Goal: Complete application form

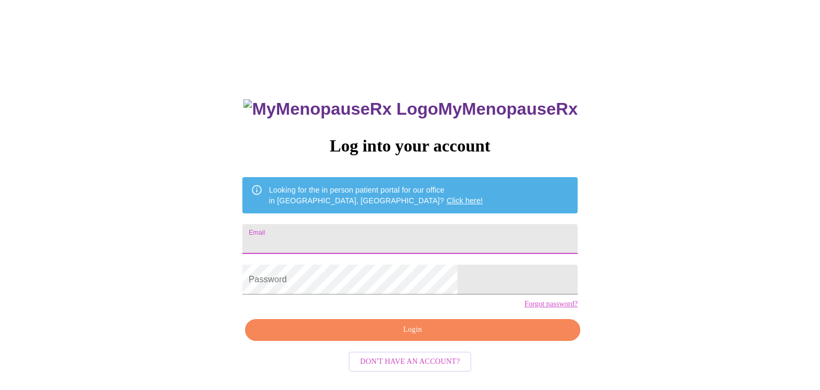
click at [360, 240] on input "Email" at bounding box center [409, 239] width 335 height 30
type input "[EMAIL_ADDRESS][DOMAIN_NAME]"
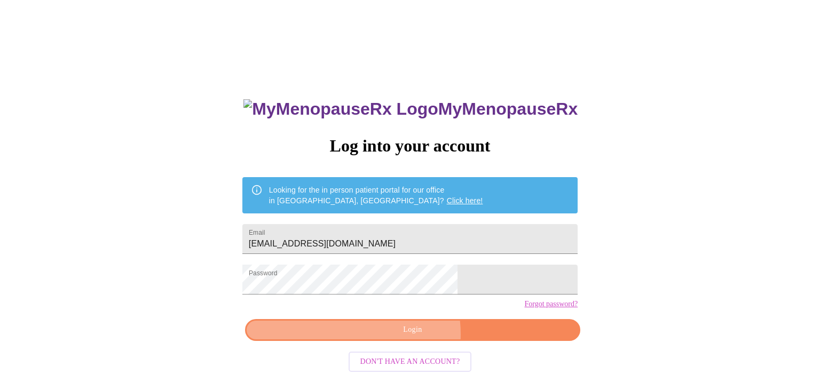
click at [394, 337] on span "Login" at bounding box center [412, 330] width 311 height 13
click at [423, 337] on span "Login" at bounding box center [412, 330] width 311 height 13
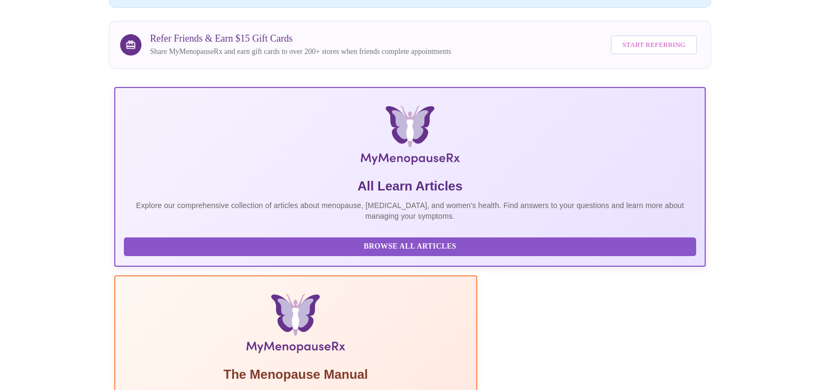
scroll to position [247, 0]
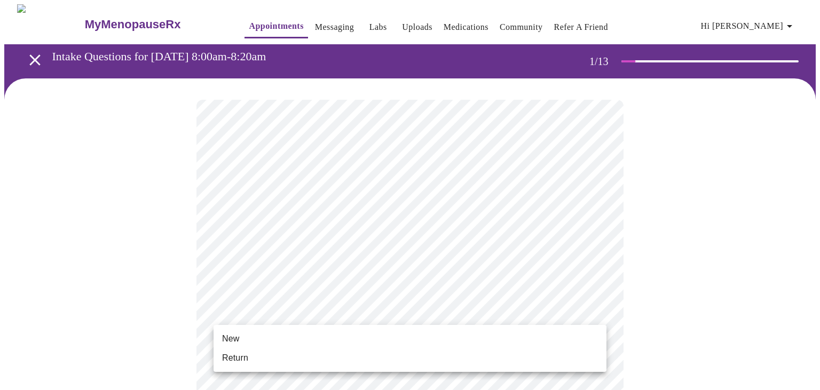
click at [254, 342] on li "New" at bounding box center [410, 338] width 393 height 19
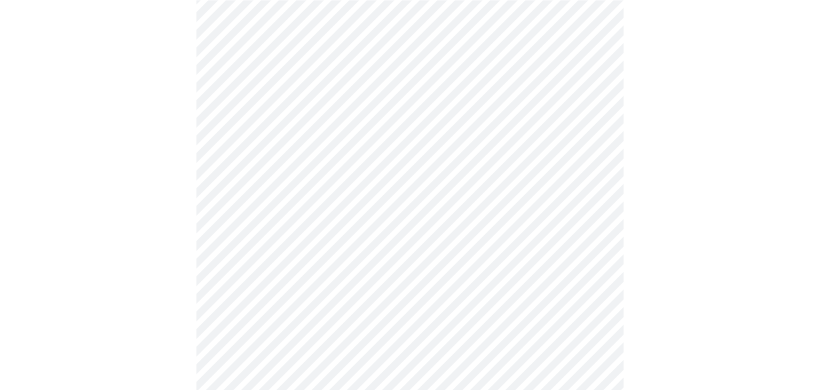
scroll to position [564, 0]
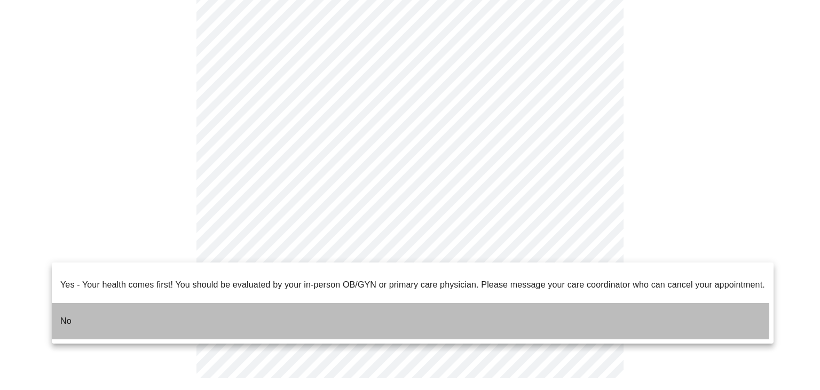
click at [92, 306] on li "No" at bounding box center [413, 321] width 722 height 36
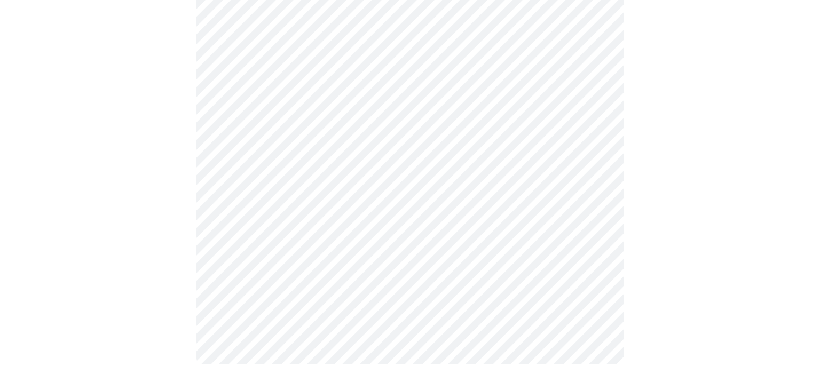
scroll to position [0, 0]
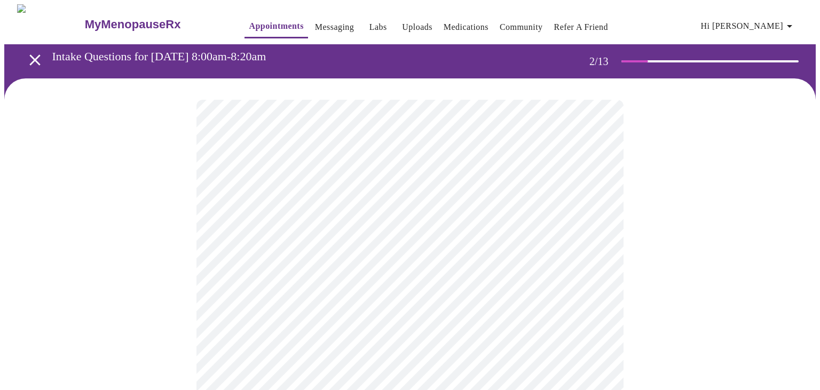
click at [279, 215] on body "MyMenopauseRx Appointments Messaging Labs Uploads Medications Community Refer a…" at bounding box center [409, 324] width 811 height 641
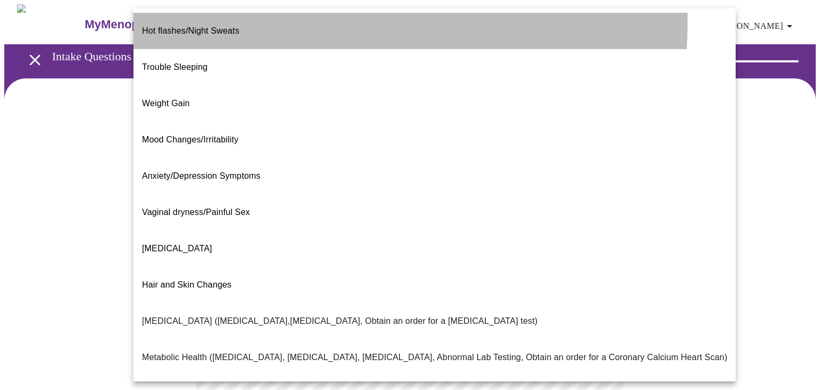
click at [202, 26] on span "Hot flashes/Night Sweats" at bounding box center [190, 30] width 97 height 9
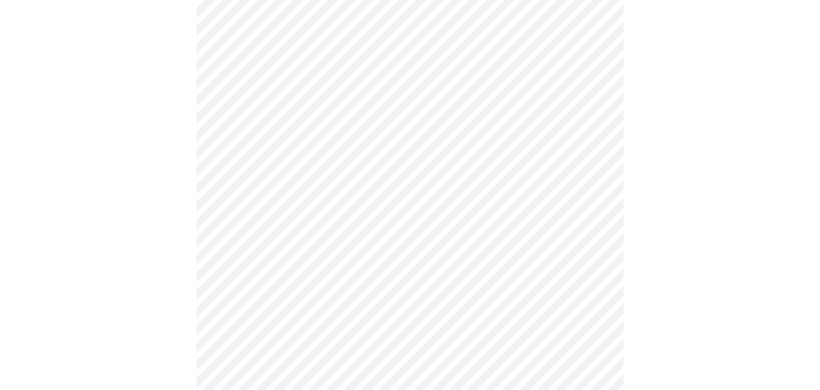
scroll to position [169, 0]
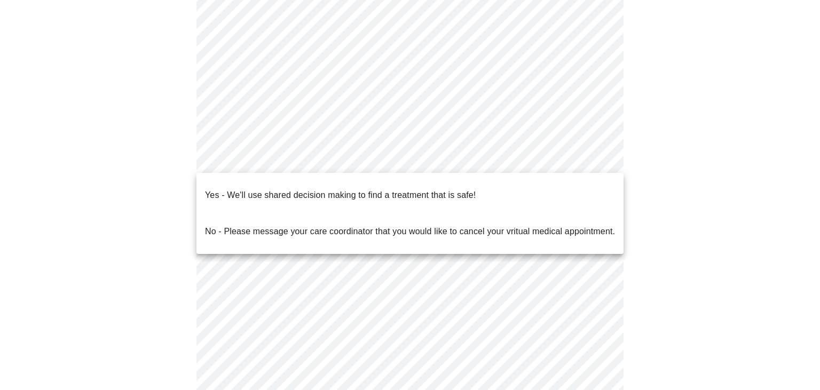
click at [278, 161] on body "MyMenopauseRx Appointments Messaging Labs Uploads Medications Community Refer a…" at bounding box center [409, 153] width 811 height 635
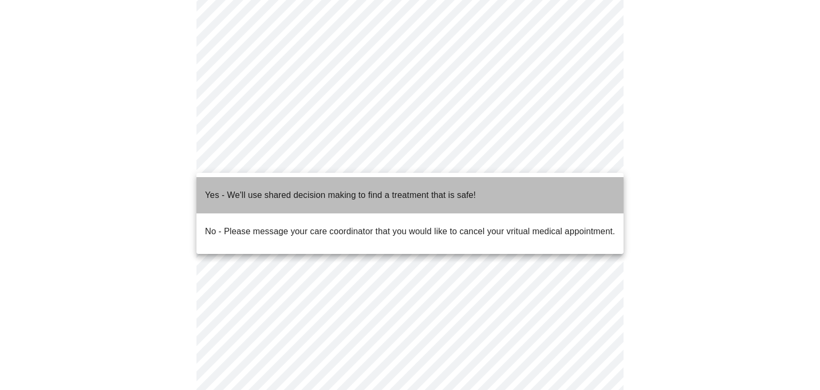
click at [264, 189] on p "Yes - We'll use shared decision making to find a treatment that is safe!" at bounding box center [340, 195] width 271 height 13
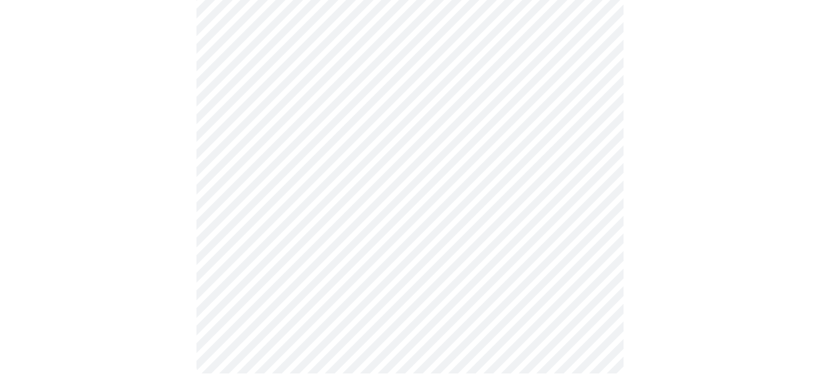
scroll to position [0, 0]
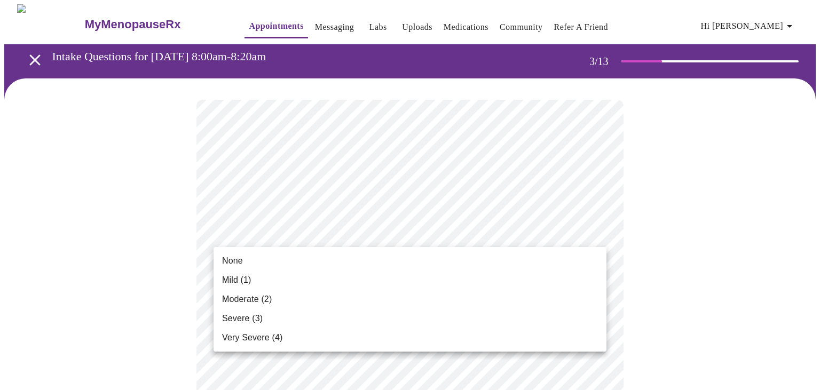
click at [114, 247] on div at bounding box center [410, 195] width 820 height 390
click at [236, 319] on span "Severe (3)" at bounding box center [242, 318] width 41 height 13
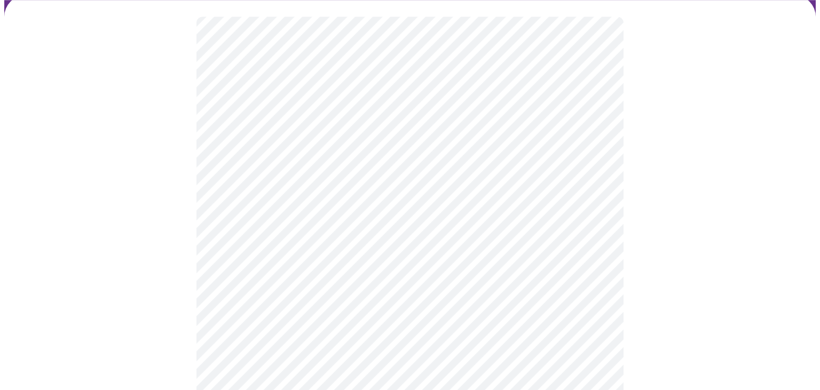
scroll to position [113, 0]
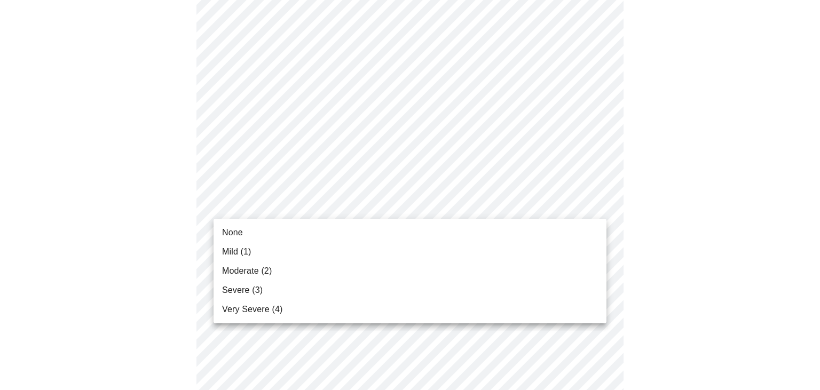
click at [255, 235] on li "None" at bounding box center [410, 232] width 393 height 19
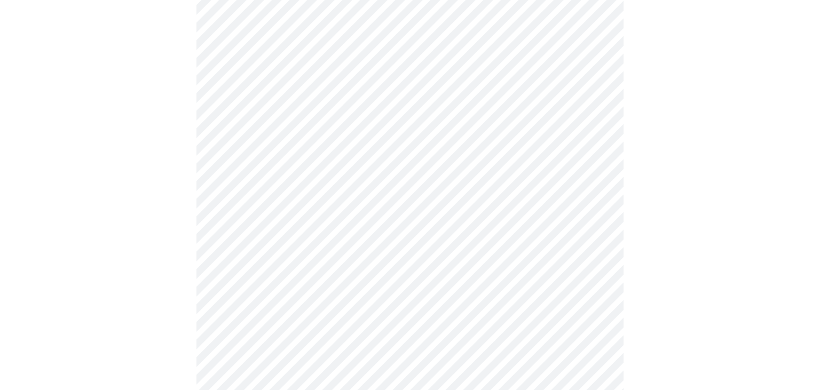
scroll to position [169, 0]
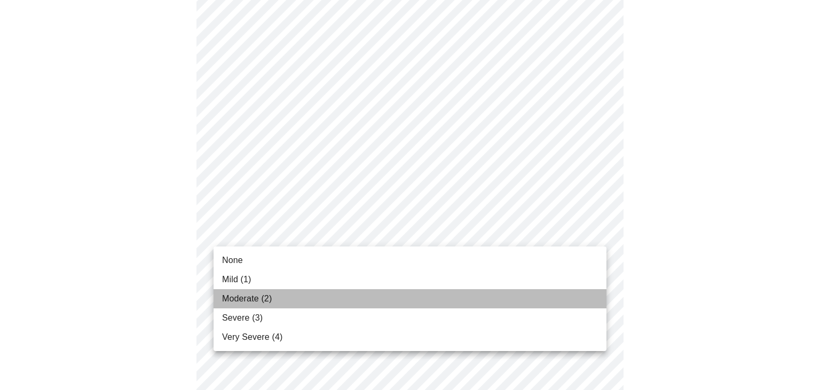
click at [267, 295] on span "Moderate (2)" at bounding box center [247, 299] width 50 height 13
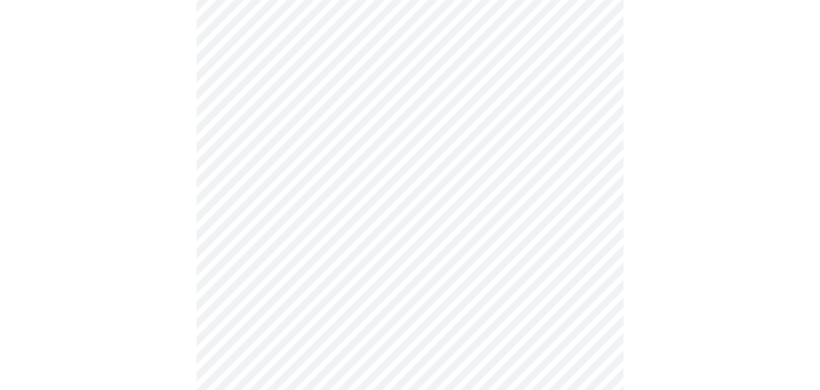
scroll to position [282, 0]
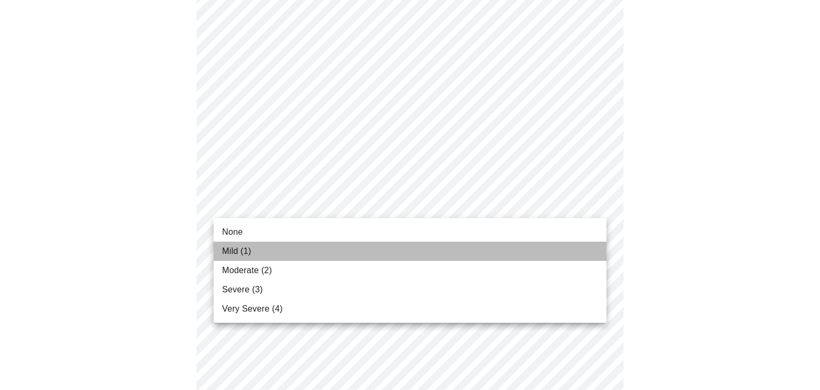
click at [229, 253] on span "Mild (1)" at bounding box center [236, 251] width 29 height 13
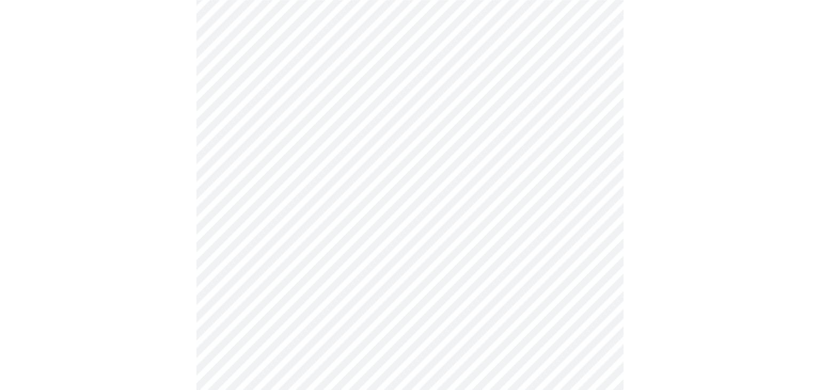
scroll to position [395, 0]
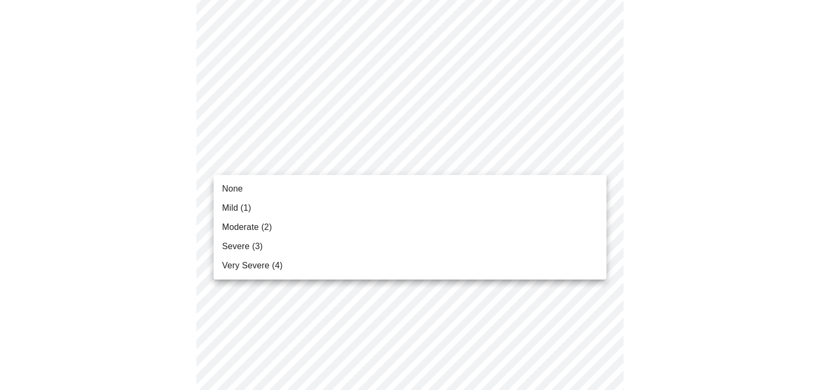
click at [337, 156] on body "MyMenopauseRx Appointments Messaging Labs Uploads Medications Community Refer a…" at bounding box center [409, 290] width 811 height 1360
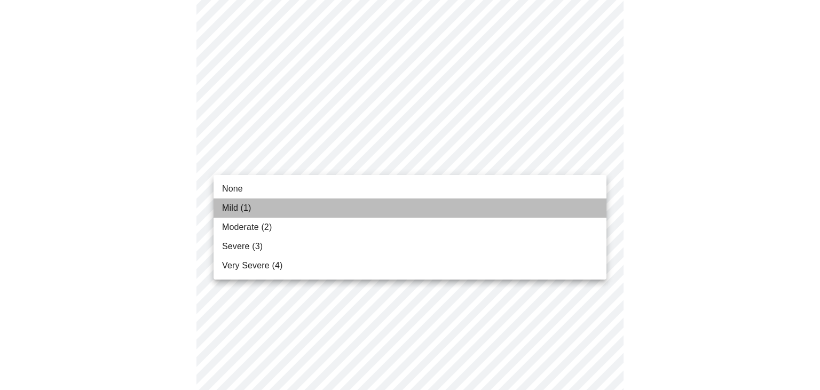
click at [275, 203] on li "Mild (1)" at bounding box center [410, 208] width 393 height 19
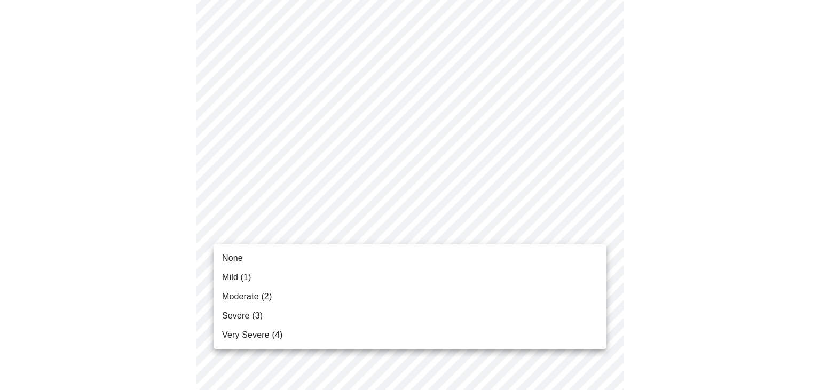
click at [291, 232] on body "MyMenopauseRx Appointments Messaging Labs Uploads Medications Community Refer a…" at bounding box center [409, 282] width 811 height 1345
click at [266, 287] on li "Mild (1)" at bounding box center [410, 277] width 393 height 19
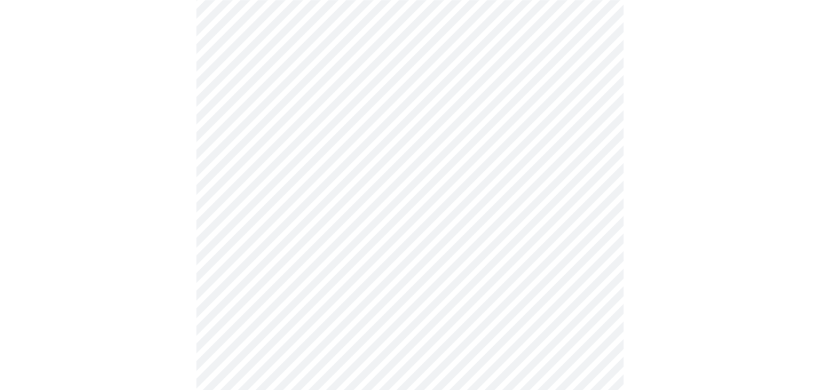
scroll to position [451, 0]
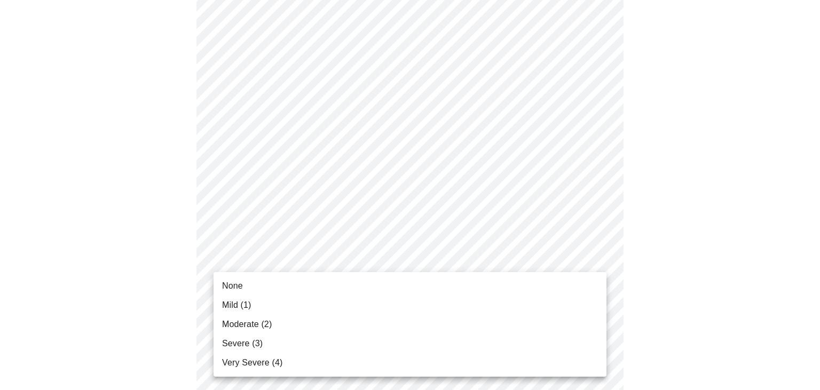
click at [285, 258] on body "MyMenopauseRx Appointments Messaging Labs Uploads Medications Community Refer a…" at bounding box center [409, 219] width 811 height 1330
click at [246, 305] on span "Mild (1)" at bounding box center [236, 305] width 29 height 13
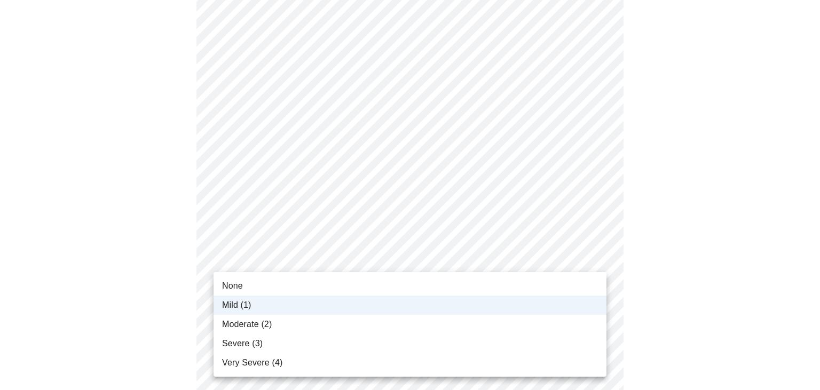
click at [236, 261] on body "MyMenopauseRx Appointments Messaging Labs Uploads Medications Community Refer a…" at bounding box center [409, 211] width 811 height 1315
click at [236, 324] on span "Moderate (2)" at bounding box center [247, 324] width 50 height 13
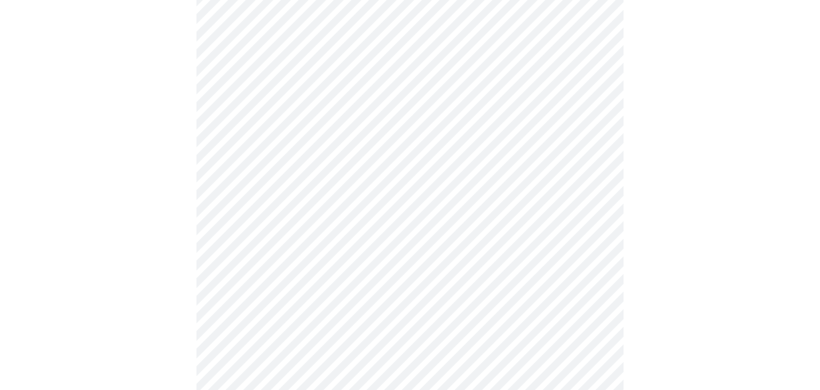
scroll to position [564, 0]
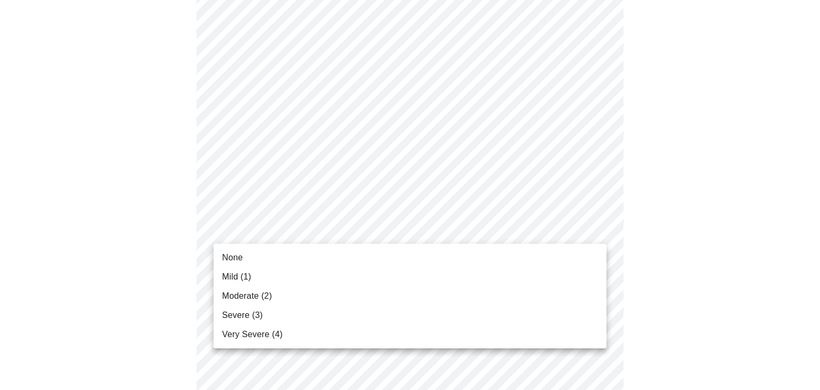
click at [240, 231] on body "MyMenopauseRx Appointments Messaging Labs Uploads Medications Community Refer a…" at bounding box center [409, 97] width 811 height 1315
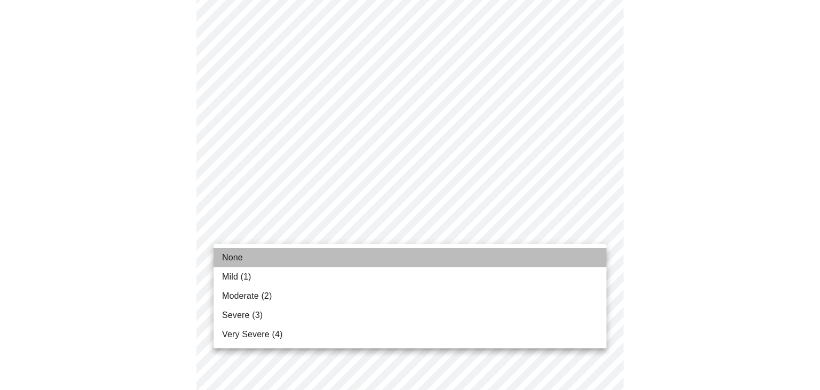
click at [233, 262] on span "None" at bounding box center [232, 257] width 21 height 13
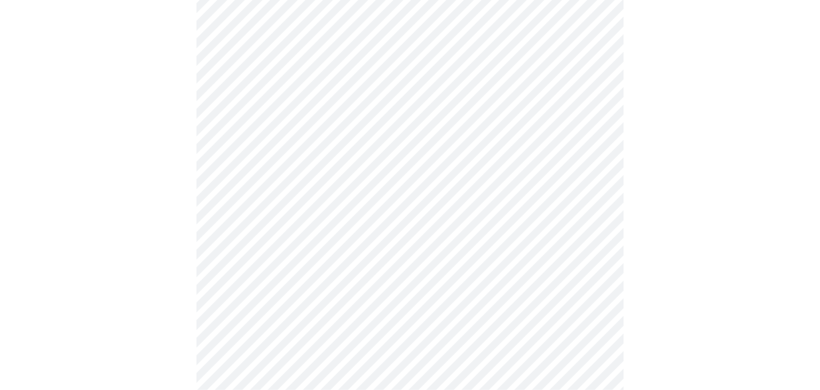
scroll to position [676, 0]
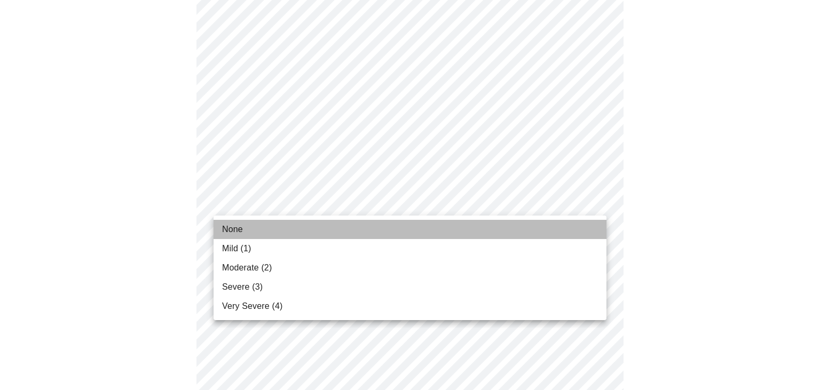
click at [236, 234] on span "None" at bounding box center [232, 229] width 21 height 13
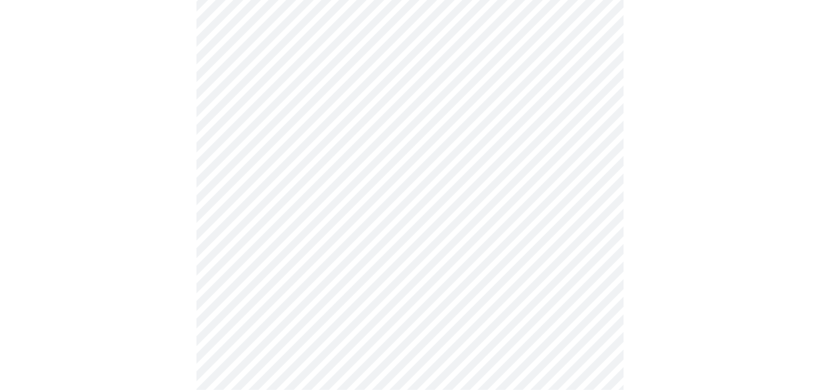
scroll to position [732, 0]
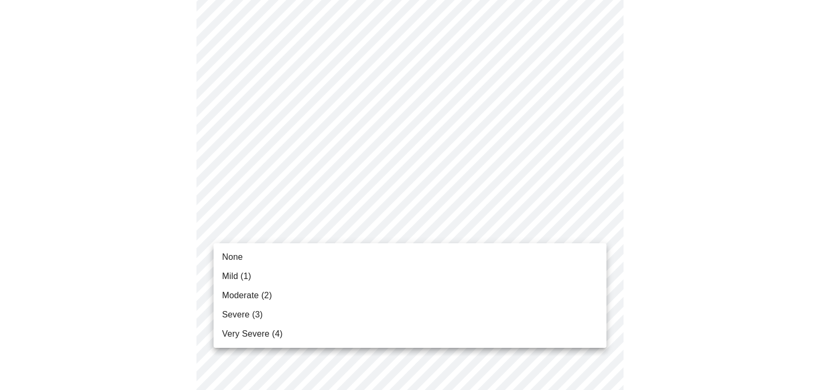
click at [245, 253] on li "None" at bounding box center [410, 257] width 393 height 19
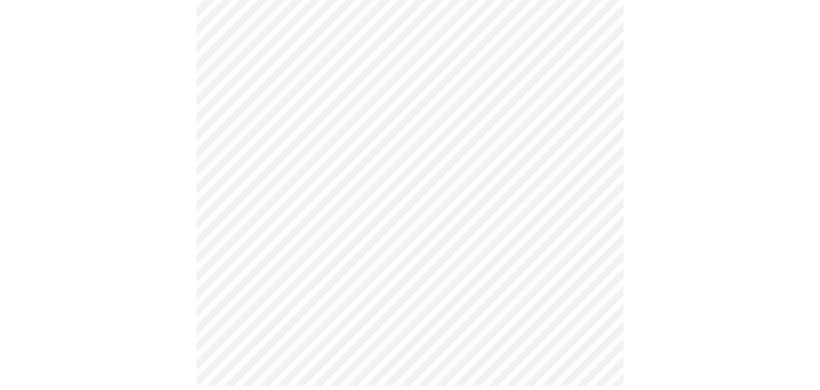
scroll to position [880, 0]
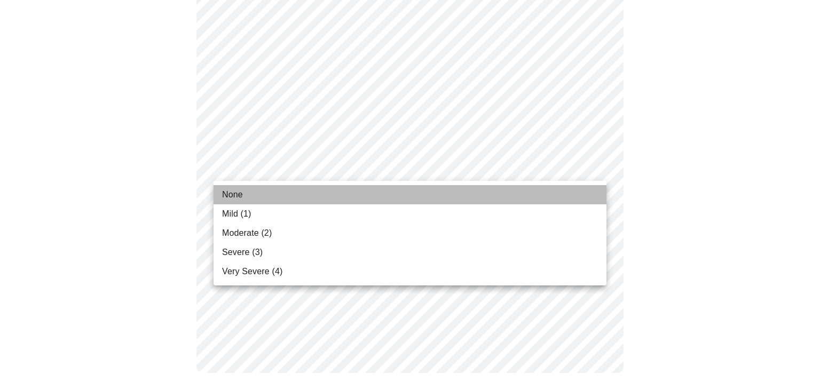
click at [230, 201] on span "None" at bounding box center [232, 194] width 21 height 13
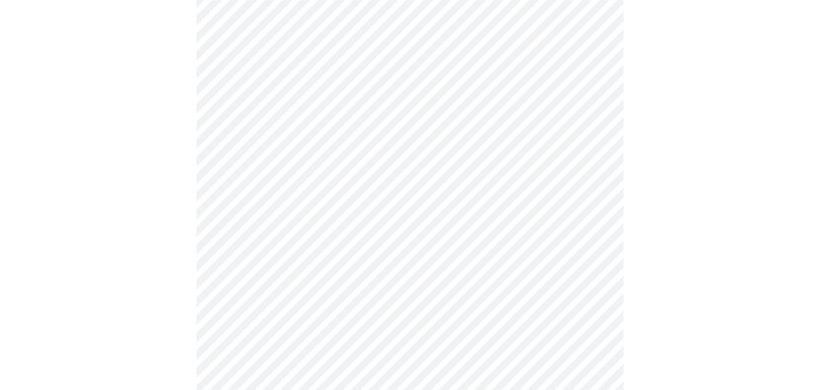
scroll to position [395, 0]
click at [311, 258] on body "MyMenopauseRx Appointments Messaging Labs Uploads Medications Community Refer a…" at bounding box center [409, 136] width 811 height 1053
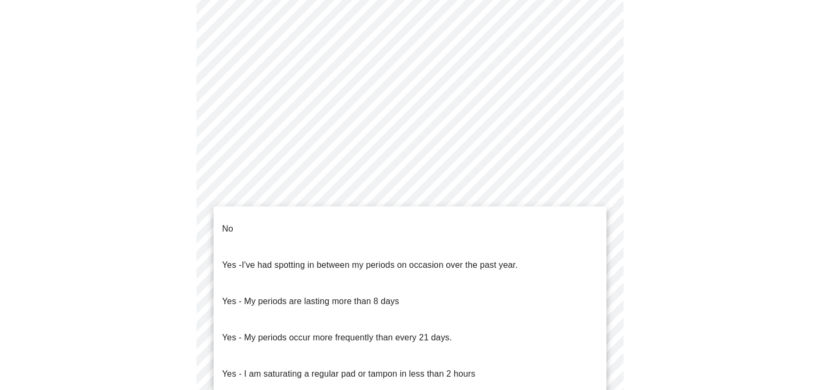
click at [229, 223] on p "No" at bounding box center [227, 229] width 11 height 13
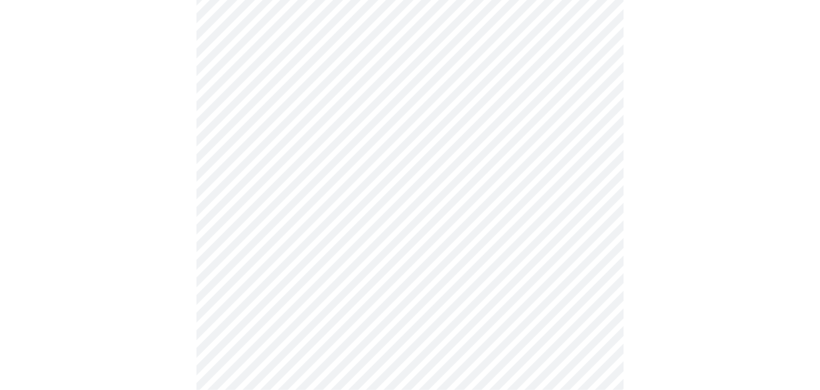
scroll to position [507, 0]
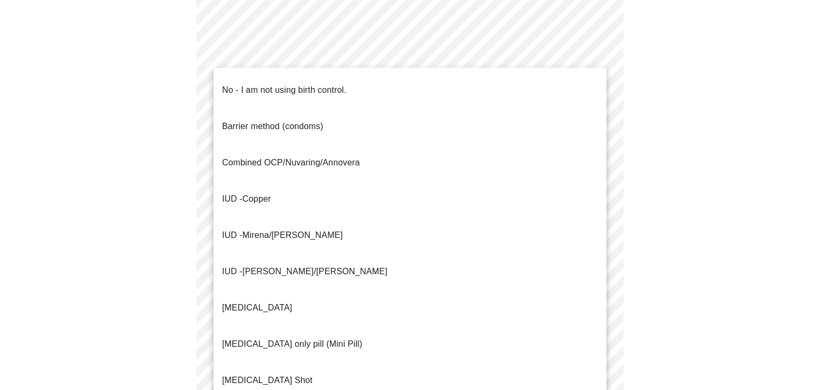
click at [242, 216] on body "MyMenopauseRx Appointments Messaging Labs Uploads Medications Community Refer a…" at bounding box center [409, 20] width 811 height 1046
click at [241, 84] on p "No - I am not using birth control." at bounding box center [284, 90] width 124 height 13
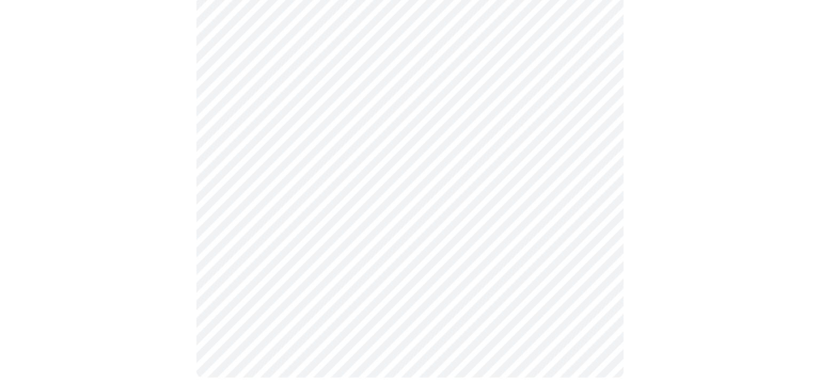
scroll to position [649, 0]
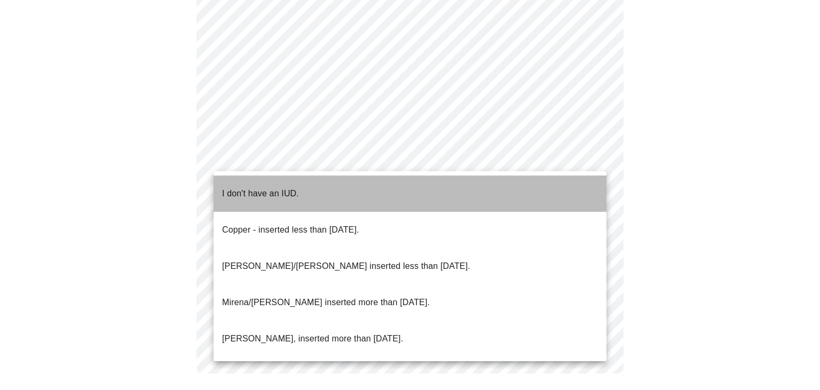
click at [259, 187] on p "I don't have an IUD." at bounding box center [260, 193] width 77 height 13
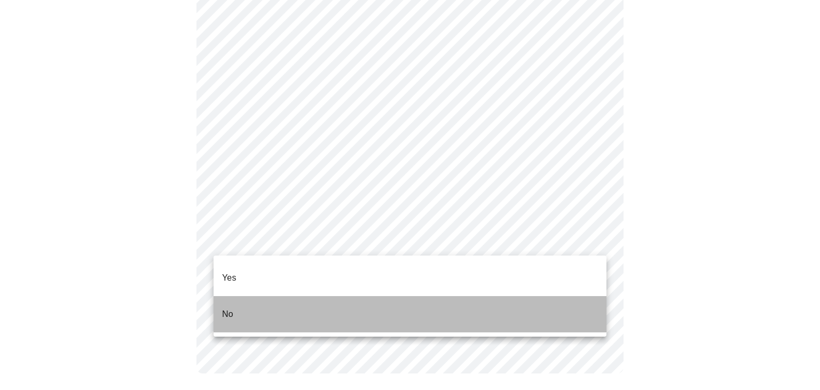
click at [243, 307] on li "No" at bounding box center [410, 314] width 393 height 36
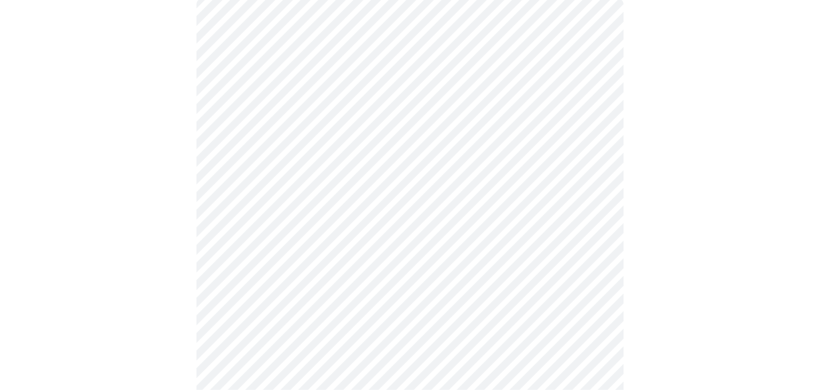
scroll to position [113, 0]
click at [242, 153] on body "MyMenopauseRx Appointments Messaging Labs Uploads Medications Community Refer a…" at bounding box center [409, 324] width 811 height 864
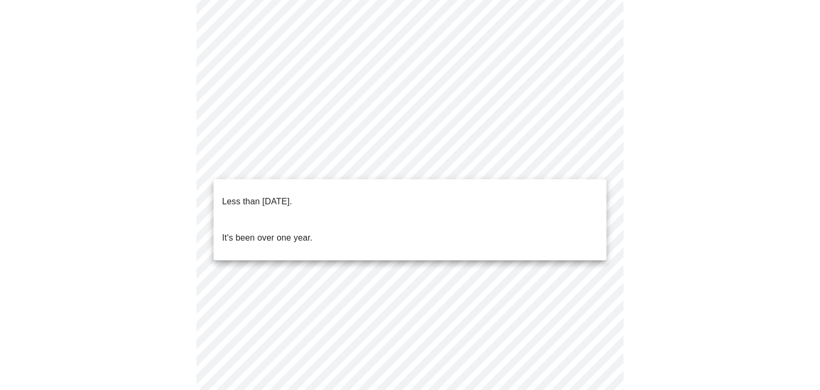
click at [237, 195] on p "Less than [DATE]." at bounding box center [257, 201] width 70 height 13
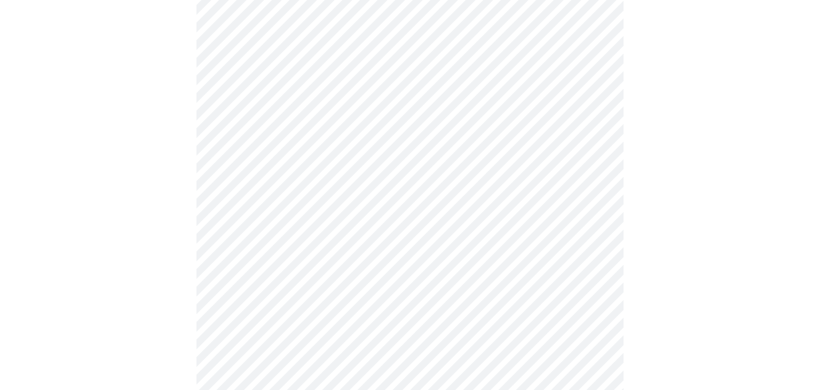
scroll to position [169, 0]
click at [238, 203] on body "MyMenopauseRx Appointments Messaging Labs Uploads Medications Community Refer a…" at bounding box center [409, 265] width 811 height 858
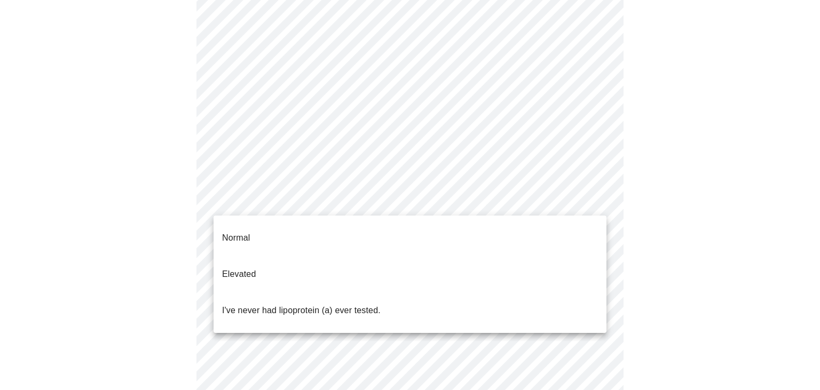
click at [103, 199] on div at bounding box center [410, 195] width 820 height 390
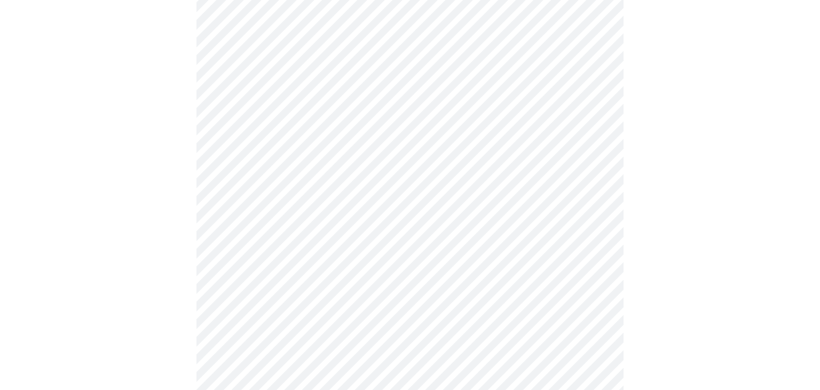
scroll to position [229, 0]
click at [237, 142] on body "MyMenopauseRx Appointments Messaging Labs Uploads Medications Community Refer a…" at bounding box center [409, 169] width 811 height 789
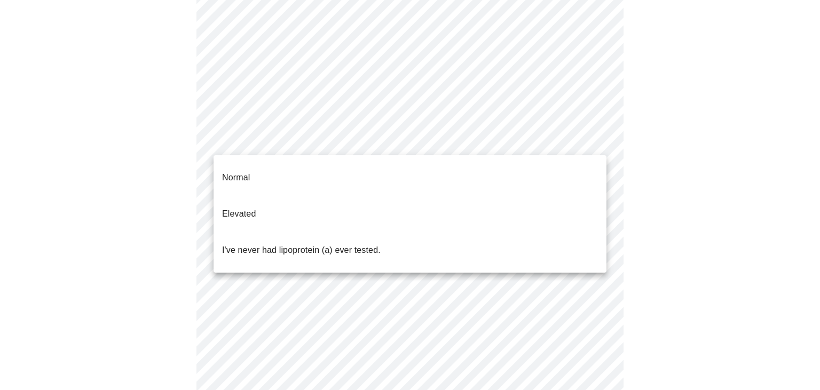
click at [265, 244] on p "I've never had lipoprotein (a) ever tested." at bounding box center [301, 250] width 159 height 13
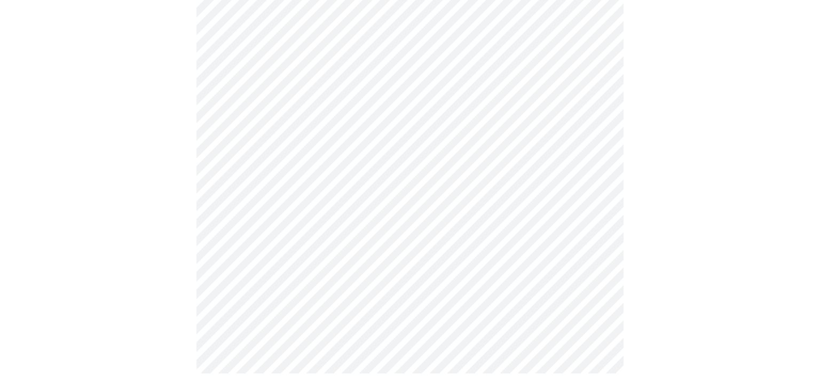
scroll to position [0, 0]
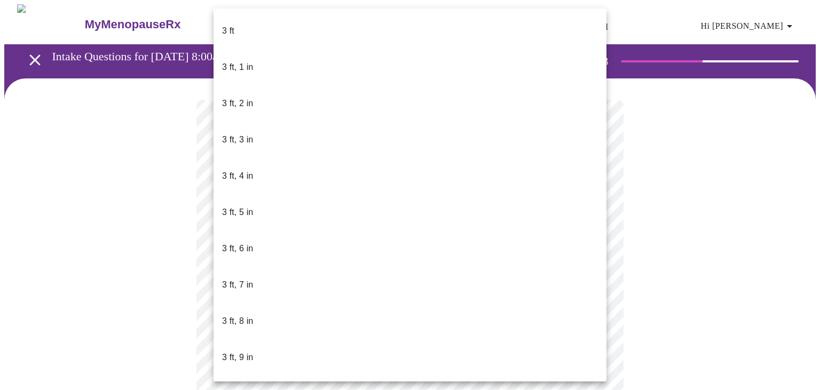
click at [253, 311] on body "MyMenopauseRx Appointments Messaging Labs Uploads Medications Community Refer a…" at bounding box center [409, 289] width 811 height 570
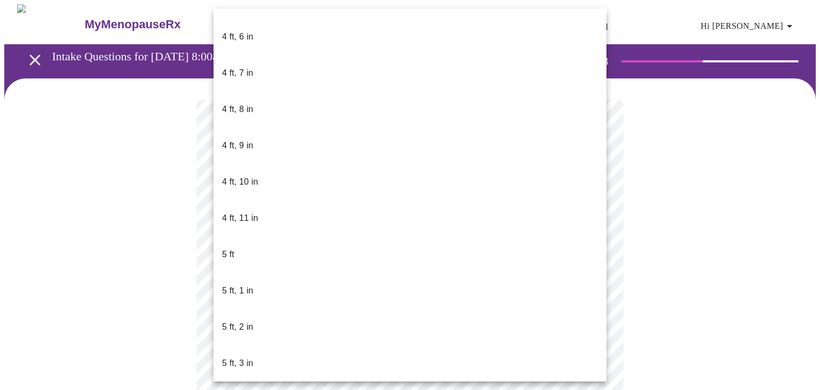
scroll to position [692, 0]
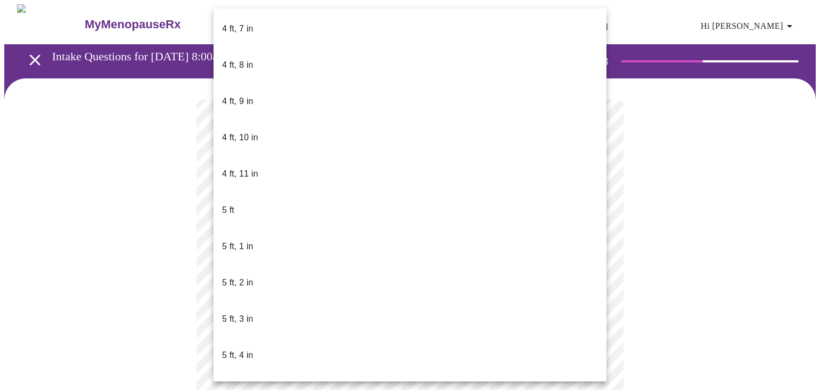
click at [243, 277] on p "5 ft, 2 in" at bounding box center [237, 283] width 31 height 13
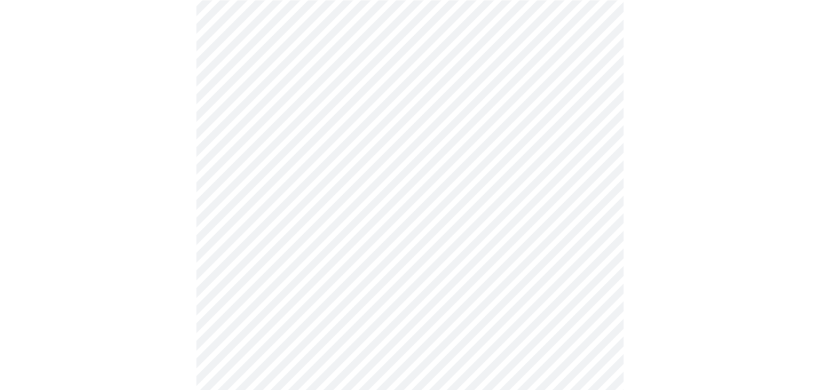
scroll to position [2706, 0]
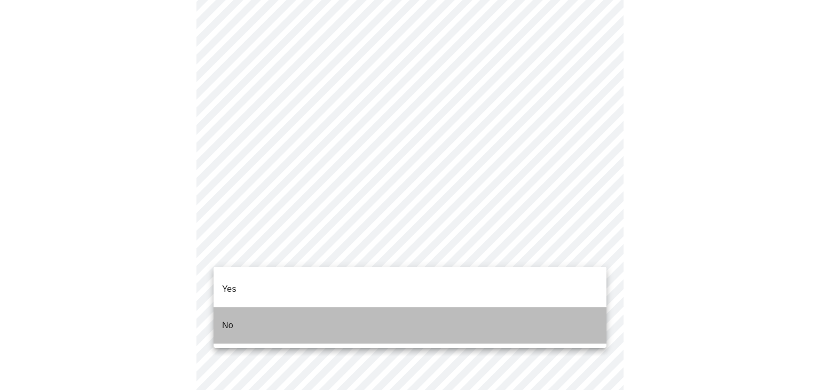
click at [239, 311] on li "No" at bounding box center [410, 326] width 393 height 36
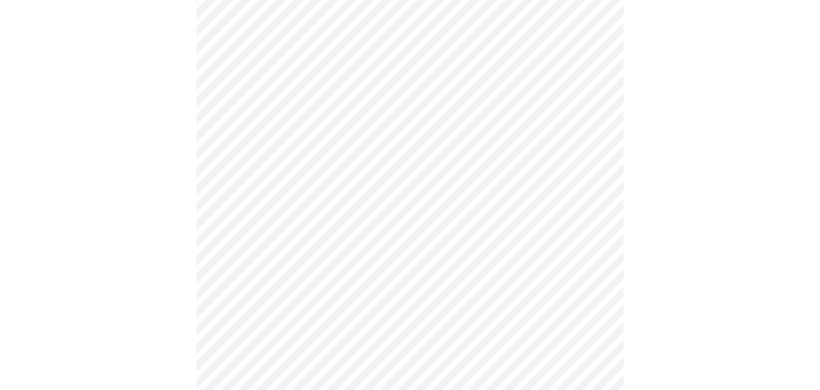
scroll to position [650, 0]
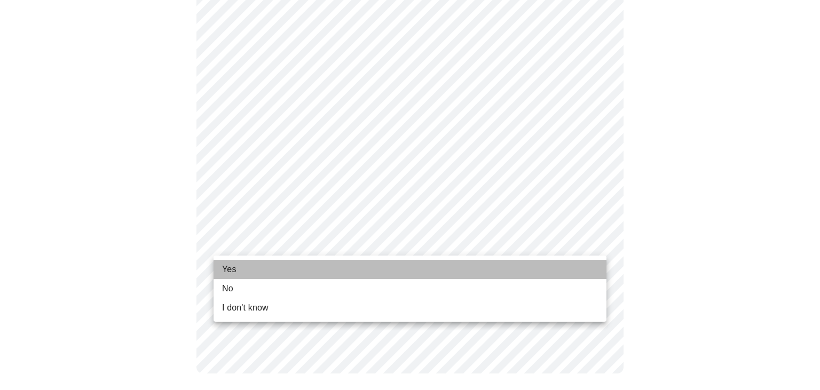
click at [234, 277] on li "Yes" at bounding box center [410, 269] width 393 height 19
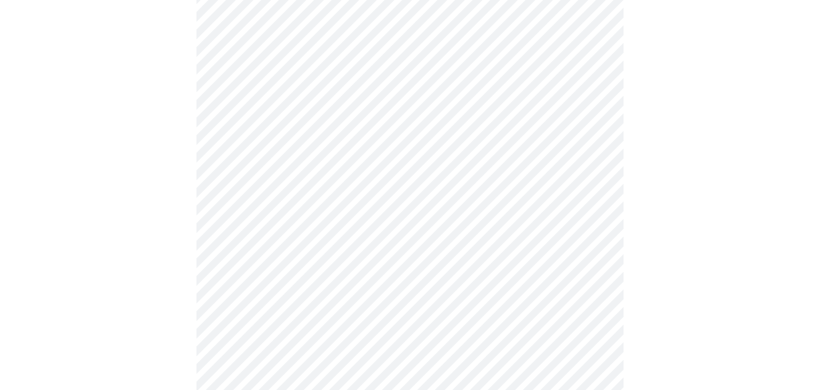
scroll to position [0, 0]
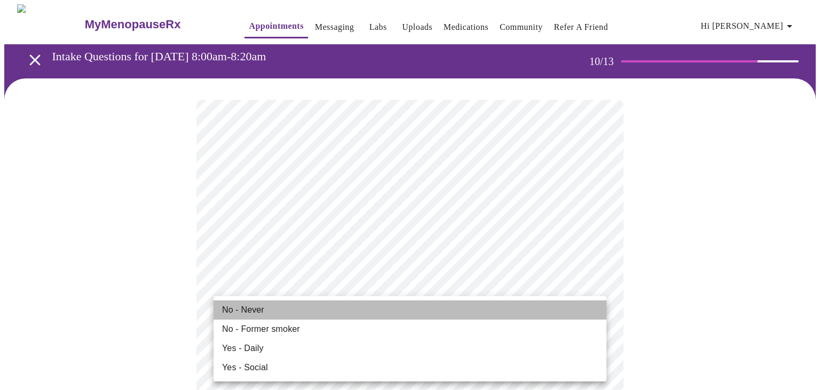
click at [243, 311] on span "No - Never" at bounding box center [243, 310] width 42 height 13
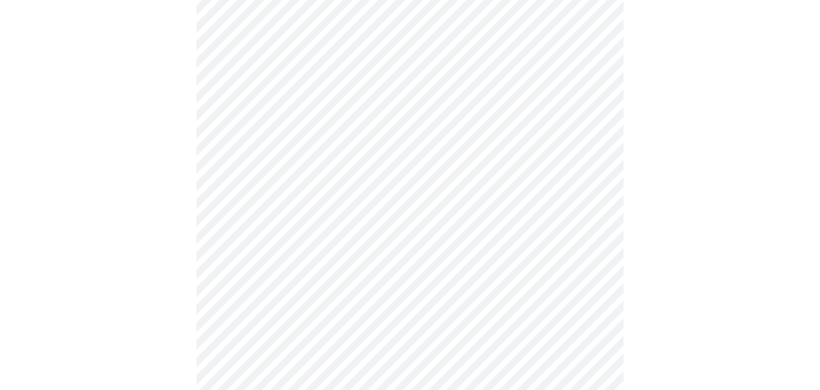
scroll to position [902, 0]
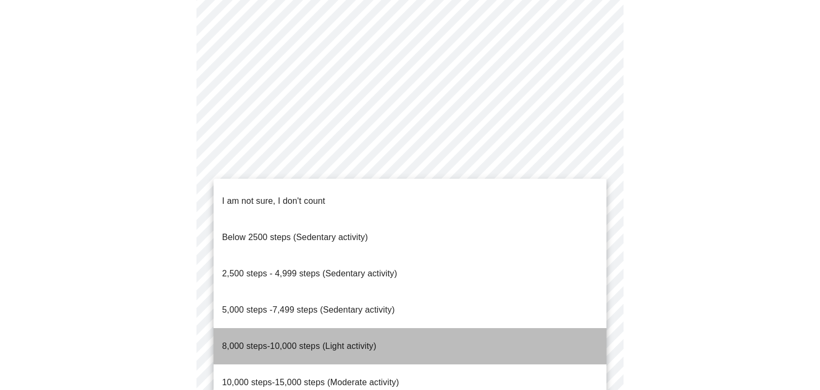
click at [279, 342] on span "8,000 steps-10,000 steps (Light activity)" at bounding box center [299, 346] width 154 height 9
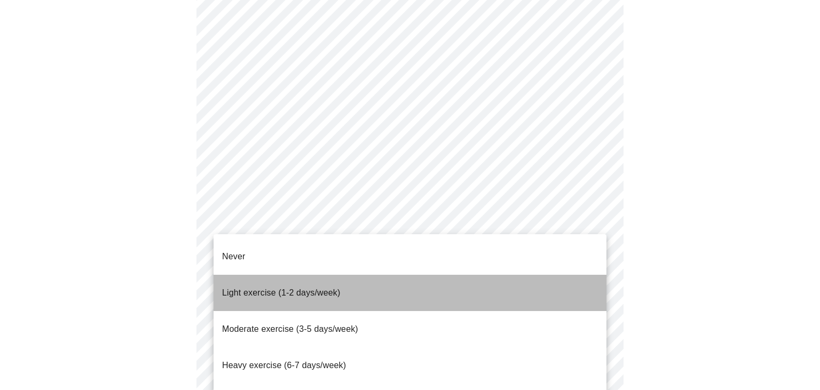
click at [256, 288] on span "Light exercise (1-2 days/week)" at bounding box center [281, 292] width 119 height 9
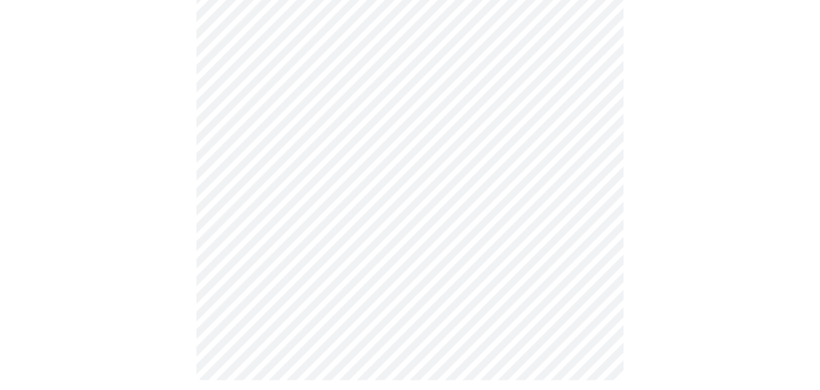
scroll to position [993, 0]
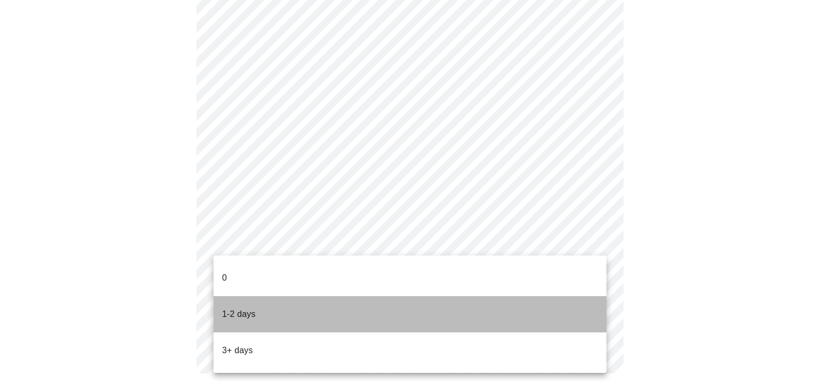
click at [237, 308] on p "1-2 days" at bounding box center [239, 314] width 34 height 13
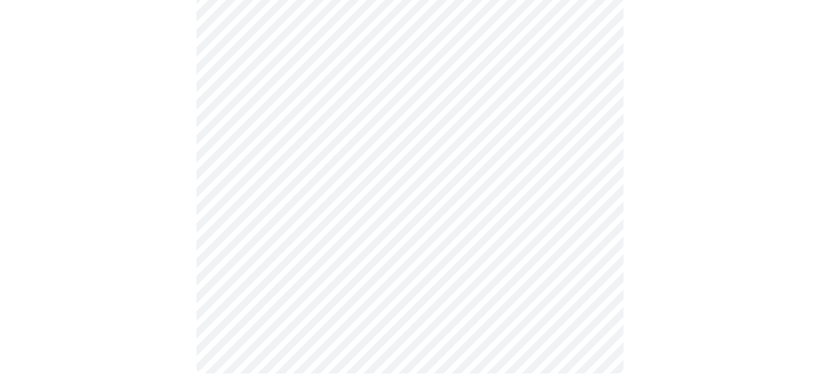
scroll to position [0, 0]
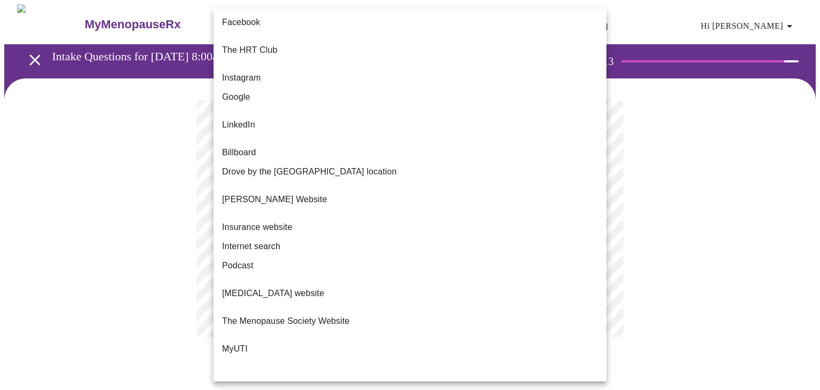
click at [376, 215] on body "MyMenopauseRx Appointments Messaging Labs Uploads Medications Community Refer a…" at bounding box center [409, 181] width 811 height 354
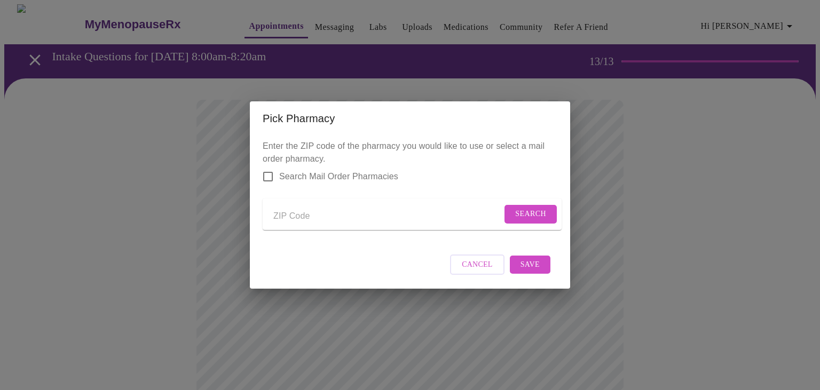
click at [275, 219] on input "Send a message to your care team" at bounding box center [387, 216] width 229 height 17
click at [520, 210] on span "Search" at bounding box center [530, 214] width 31 height 13
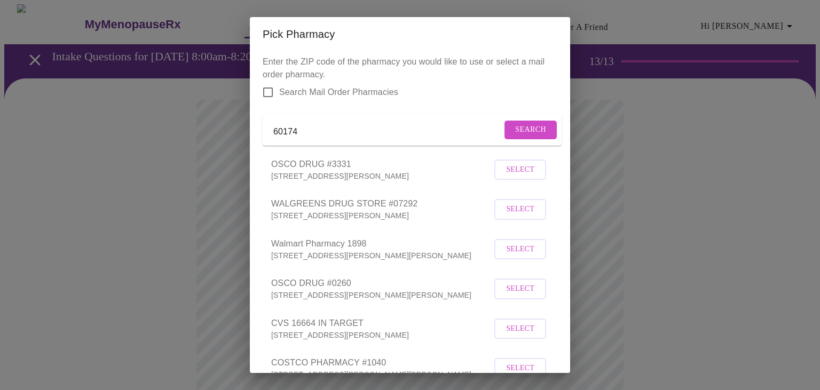
click at [315, 136] on input "60174" at bounding box center [387, 131] width 229 height 17
type input "60134"
click at [533, 136] on span "Search" at bounding box center [530, 129] width 31 height 13
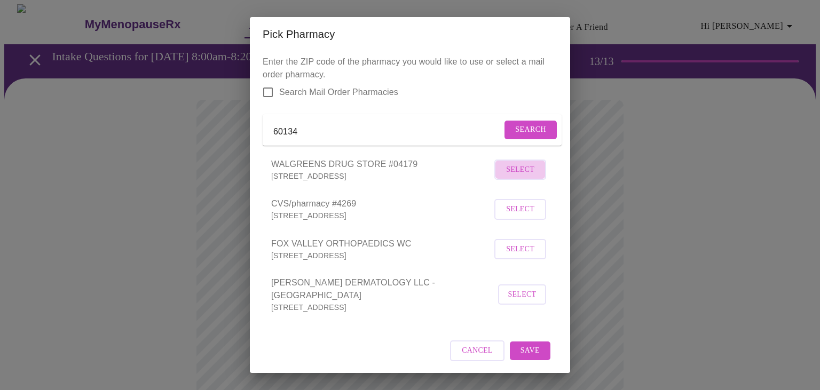
click at [523, 177] on span "Select" at bounding box center [520, 169] width 28 height 13
click at [537, 356] on span "Save" at bounding box center [530, 349] width 19 height 13
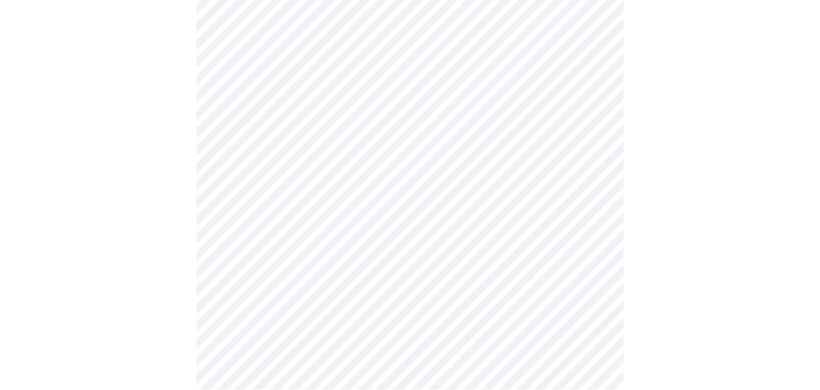
scroll to position [169, 0]
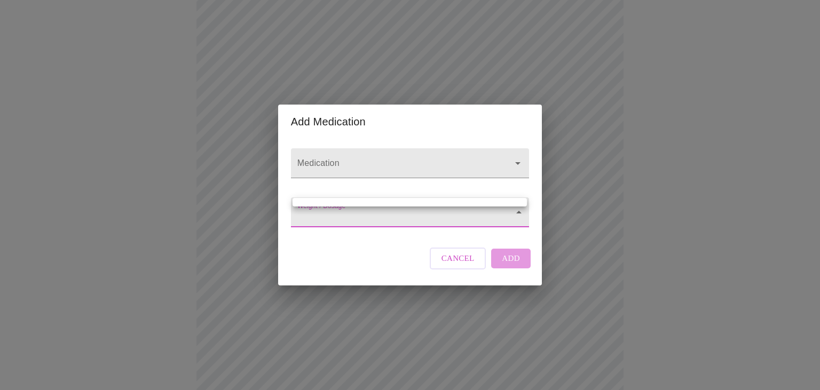
click at [351, 214] on body "MyMenopauseRx Appointments Messaging Labs Uploads Medications Community Refer a…" at bounding box center [409, 236] width 811 height 801
click at [360, 224] on div at bounding box center [410, 195] width 820 height 390
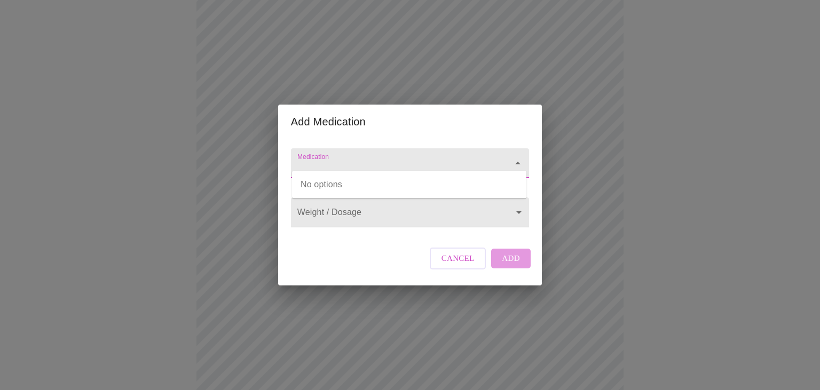
click at [372, 161] on input "Medication" at bounding box center [394, 169] width 199 height 20
click at [464, 265] on span "Cancel" at bounding box center [458, 258] width 33 height 14
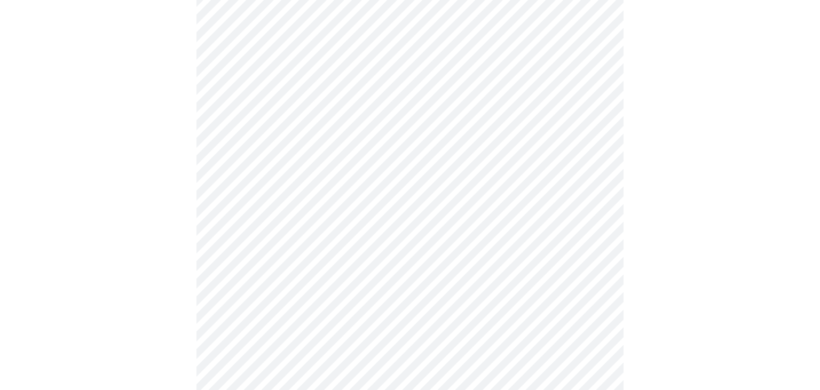
scroll to position [395, 0]
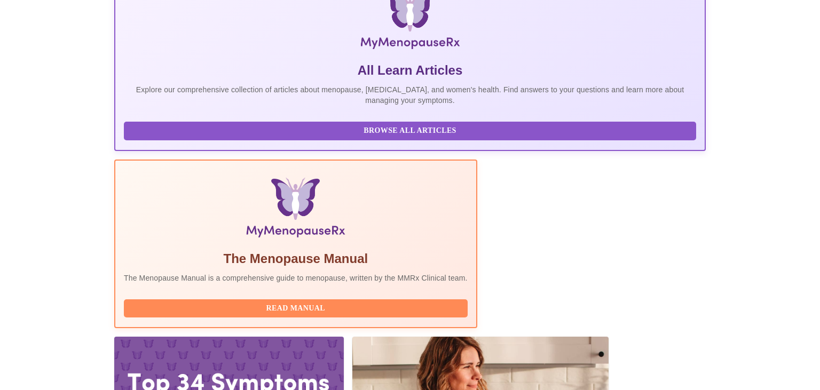
scroll to position [247, 0]
